Goal: Task Accomplishment & Management: Use online tool/utility

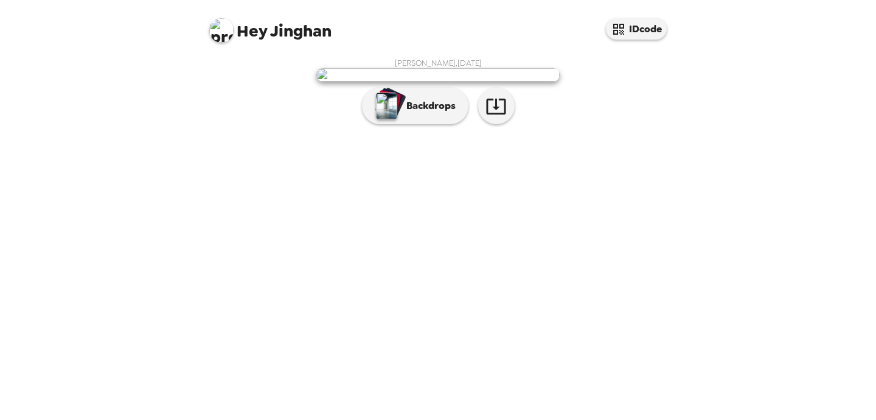
scroll to position [20, 0]
click at [413, 113] on p "Backdrops" at bounding box center [427, 106] width 55 height 15
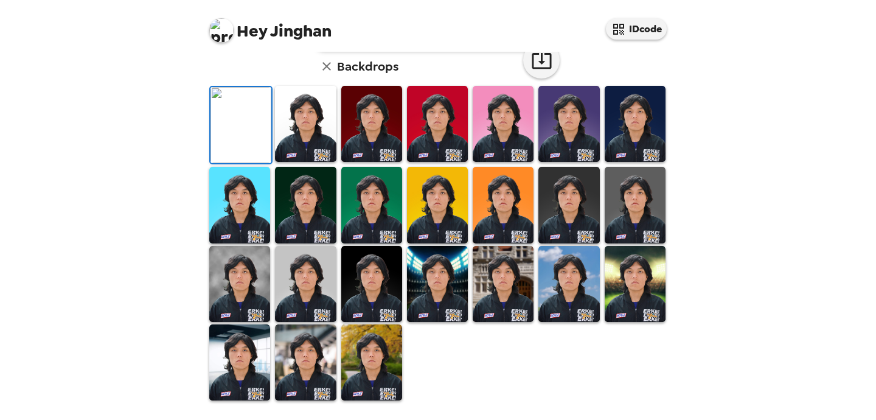
scroll to position [326, 0]
click at [563, 292] on img at bounding box center [569, 284] width 61 height 76
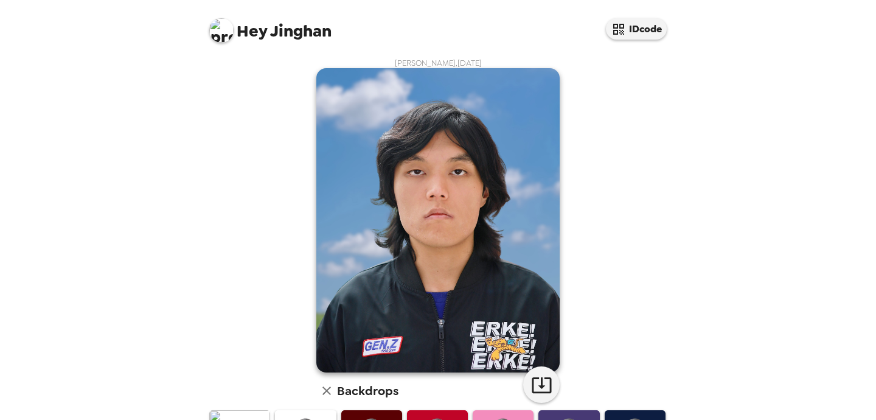
scroll to position [325, 0]
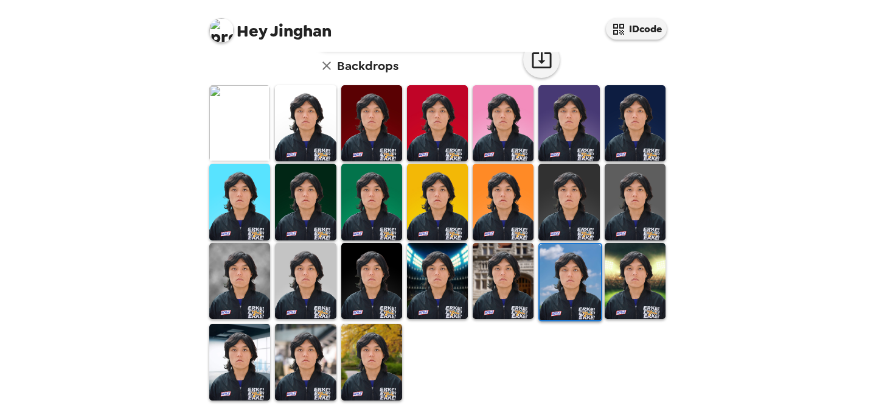
click at [380, 359] on img at bounding box center [371, 362] width 61 height 76
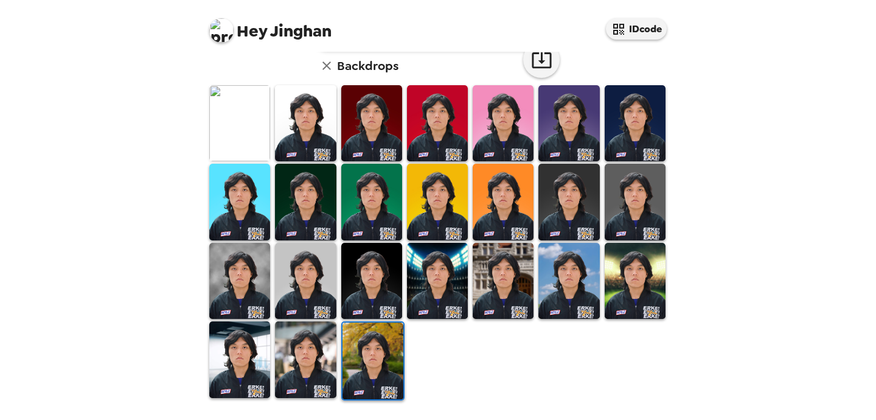
click at [556, 289] on img at bounding box center [569, 281] width 61 height 76
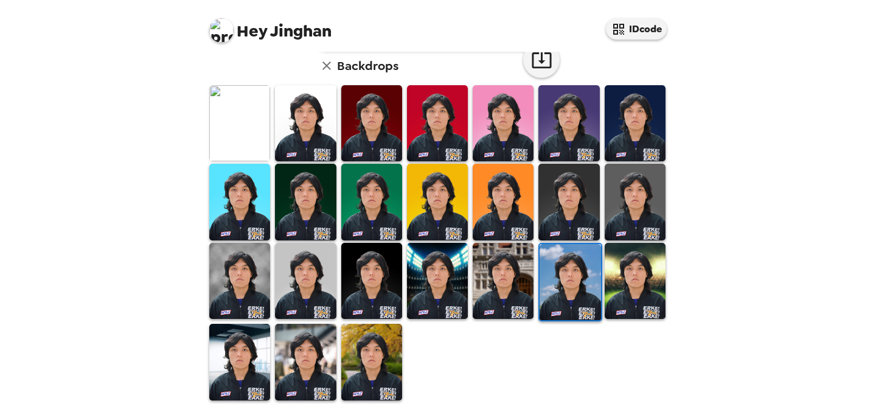
click at [328, 341] on img at bounding box center [305, 362] width 61 height 76
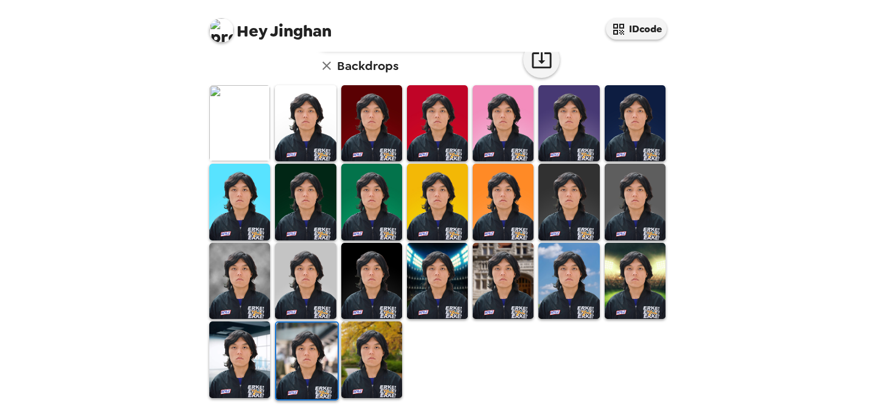
click at [504, 275] on img at bounding box center [503, 281] width 61 height 76
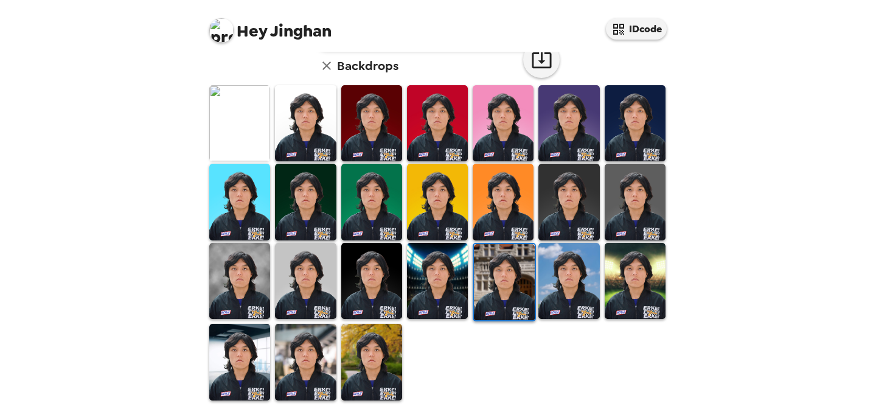
click at [575, 287] on img at bounding box center [569, 281] width 61 height 76
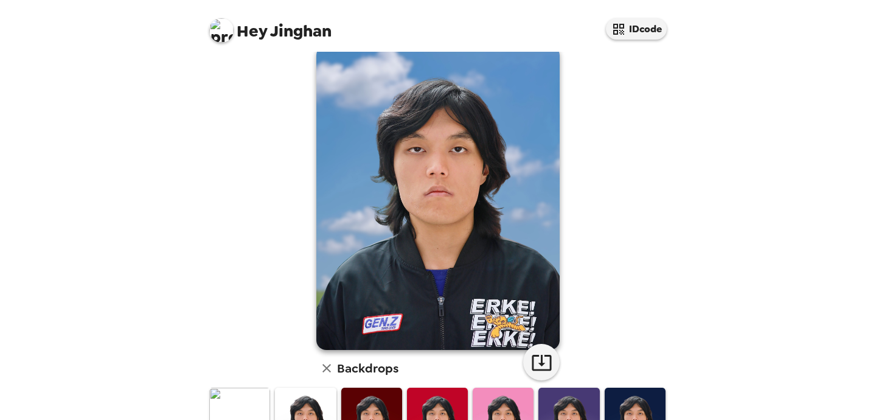
scroll to position [54, 0]
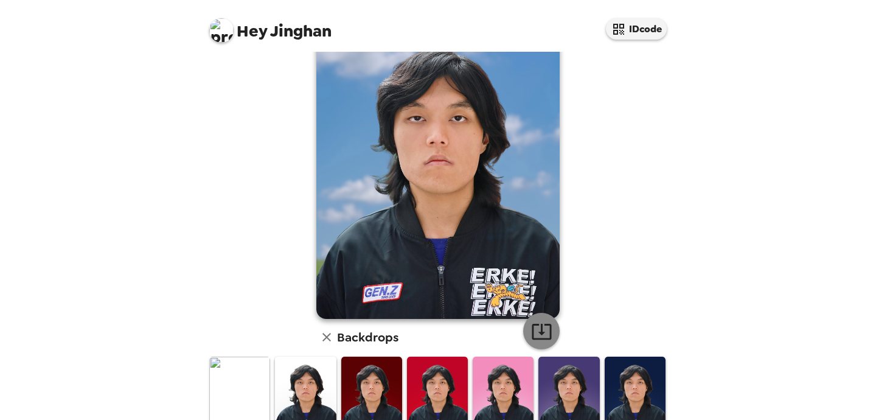
click at [540, 326] on icon "button" at bounding box center [541, 331] width 21 height 21
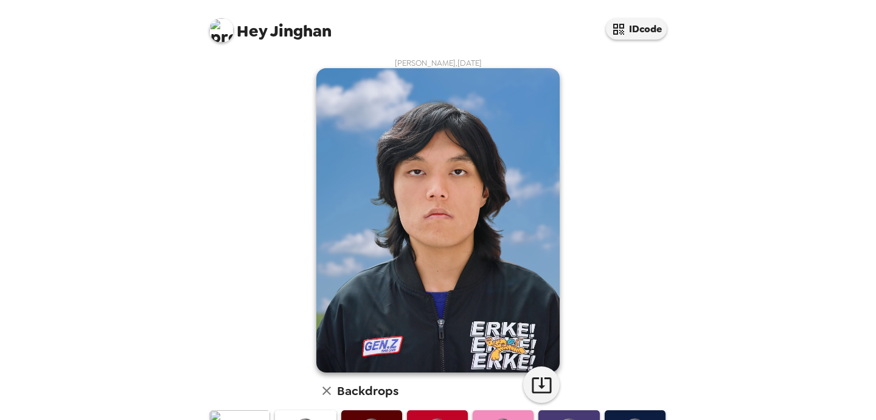
click at [210, 32] on img at bounding box center [221, 30] width 24 height 24
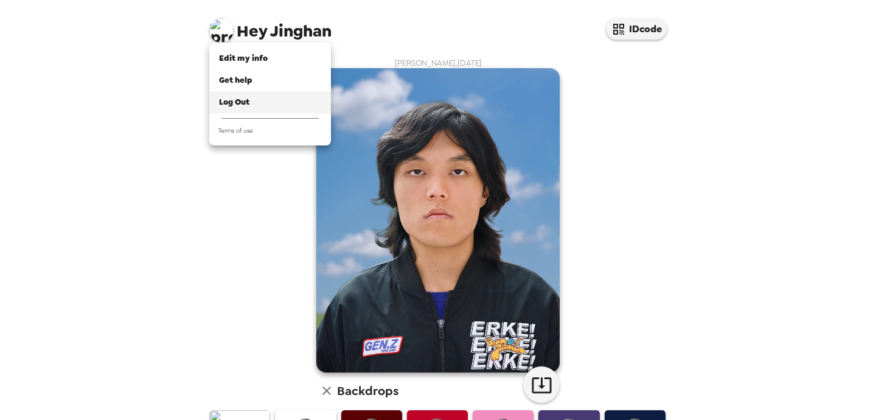
click at [240, 103] on span "Log Out" at bounding box center [234, 102] width 30 height 10
